Goal: Task Accomplishment & Management: Manage account settings

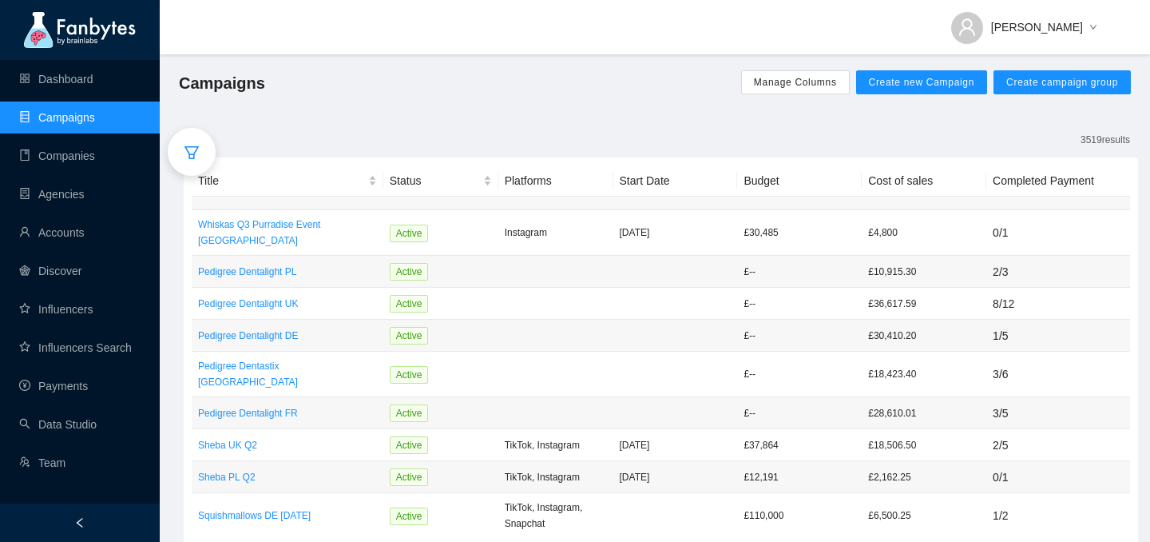
click at [67, 113] on link "Campaigns" at bounding box center [57, 117] width 76 height 13
click at [189, 145] on icon "filter" at bounding box center [192, 153] width 16 height 16
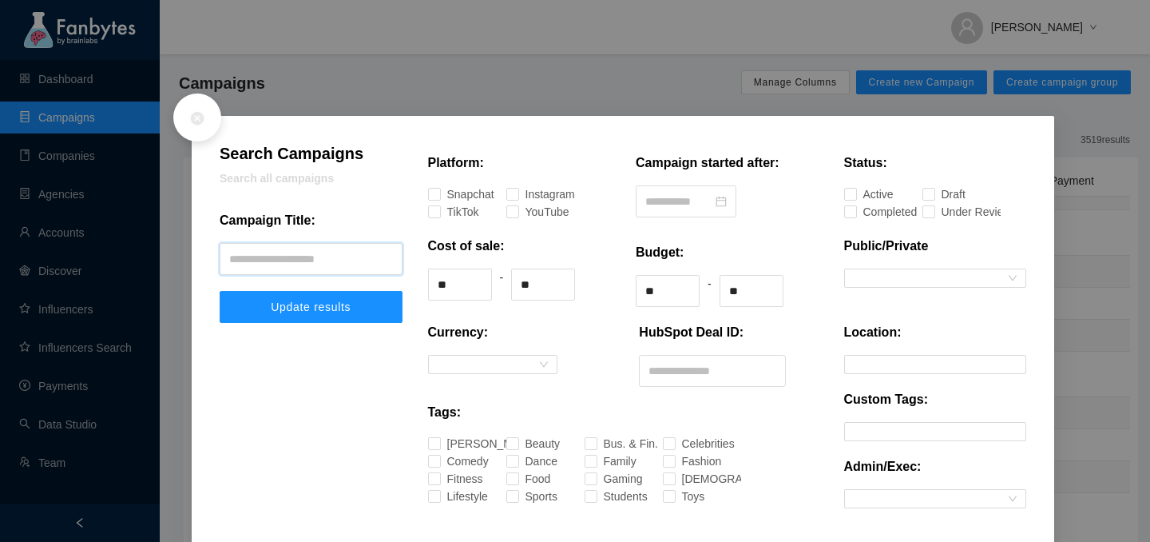
click at [266, 268] on input "text" at bounding box center [311, 259] width 183 height 32
type input "**********"
click at [220, 291] on button "Update results" at bounding box center [311, 307] width 183 height 32
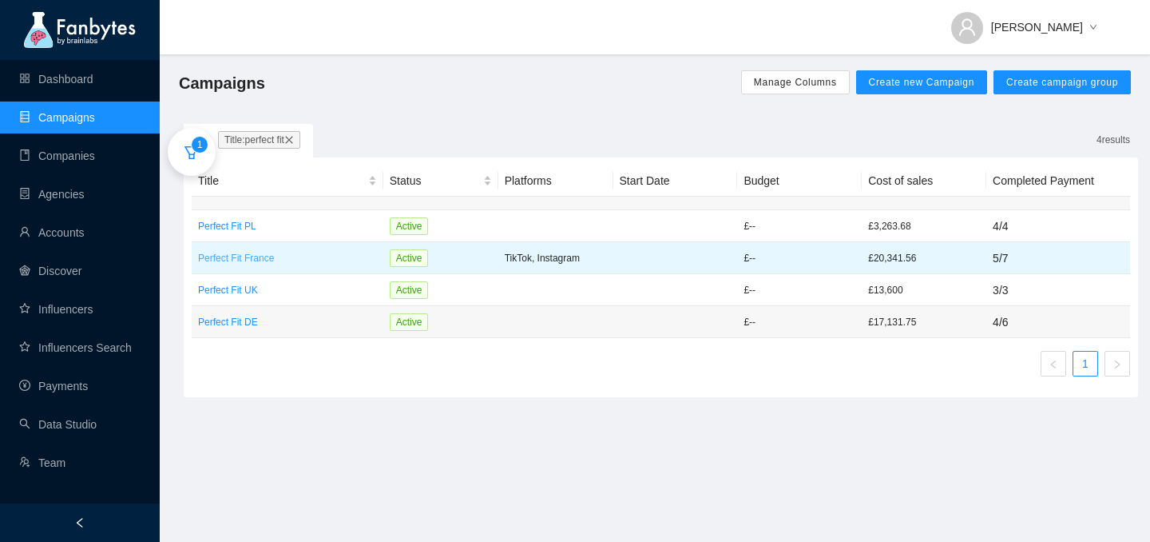
click at [239, 252] on p "Perfect Fit France" at bounding box center [287, 258] width 179 height 16
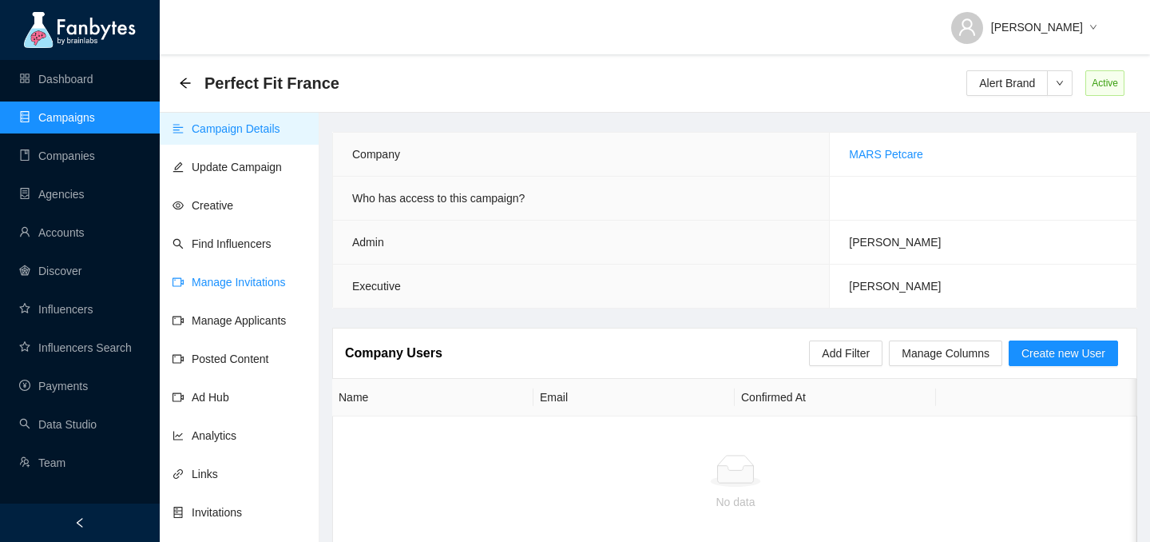
click at [226, 279] on link "Manage Invitations" at bounding box center [229, 282] width 113 height 13
